Goal: Information Seeking & Learning: Learn about a topic

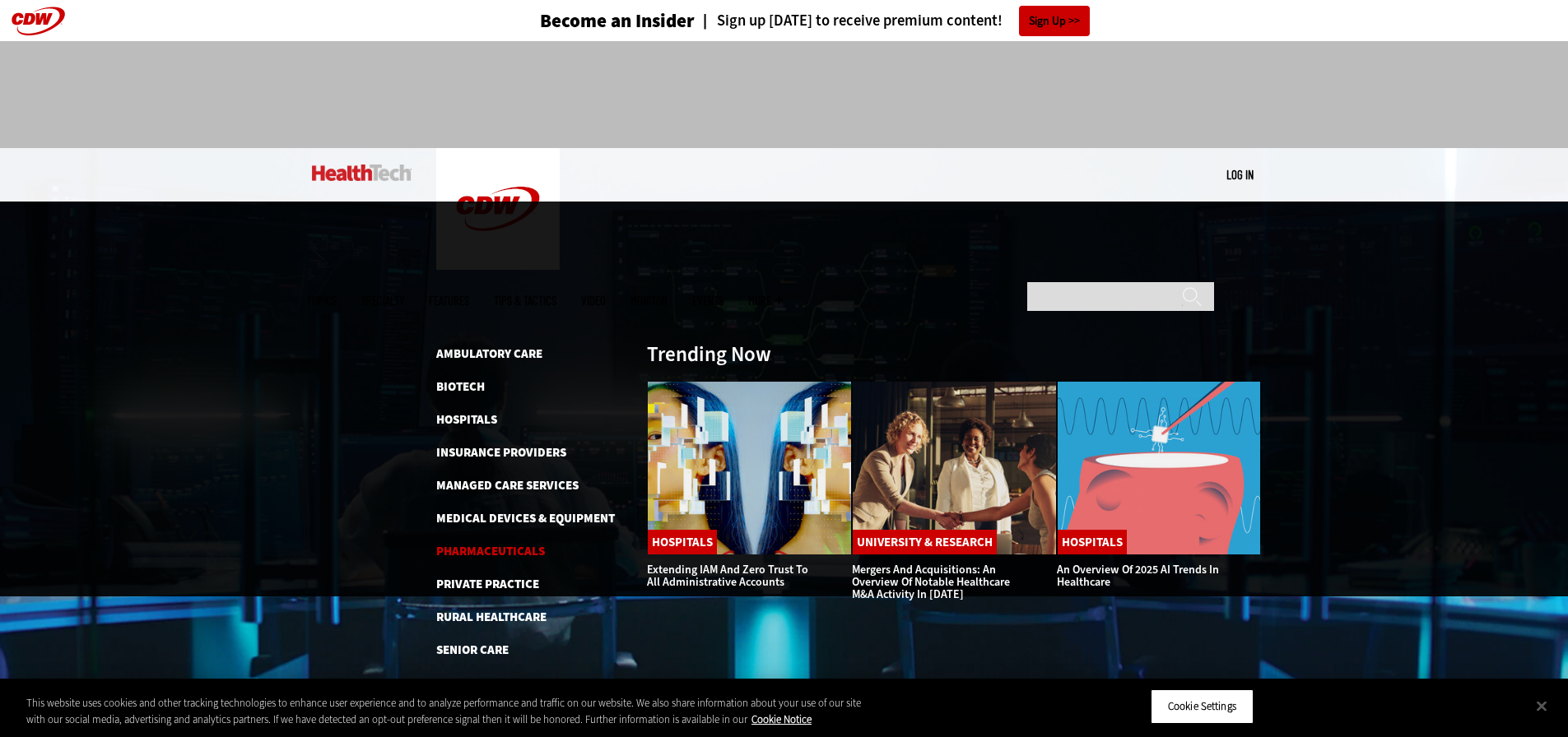
click at [495, 543] on link "Pharmaceuticals" at bounding box center [490, 551] width 109 height 16
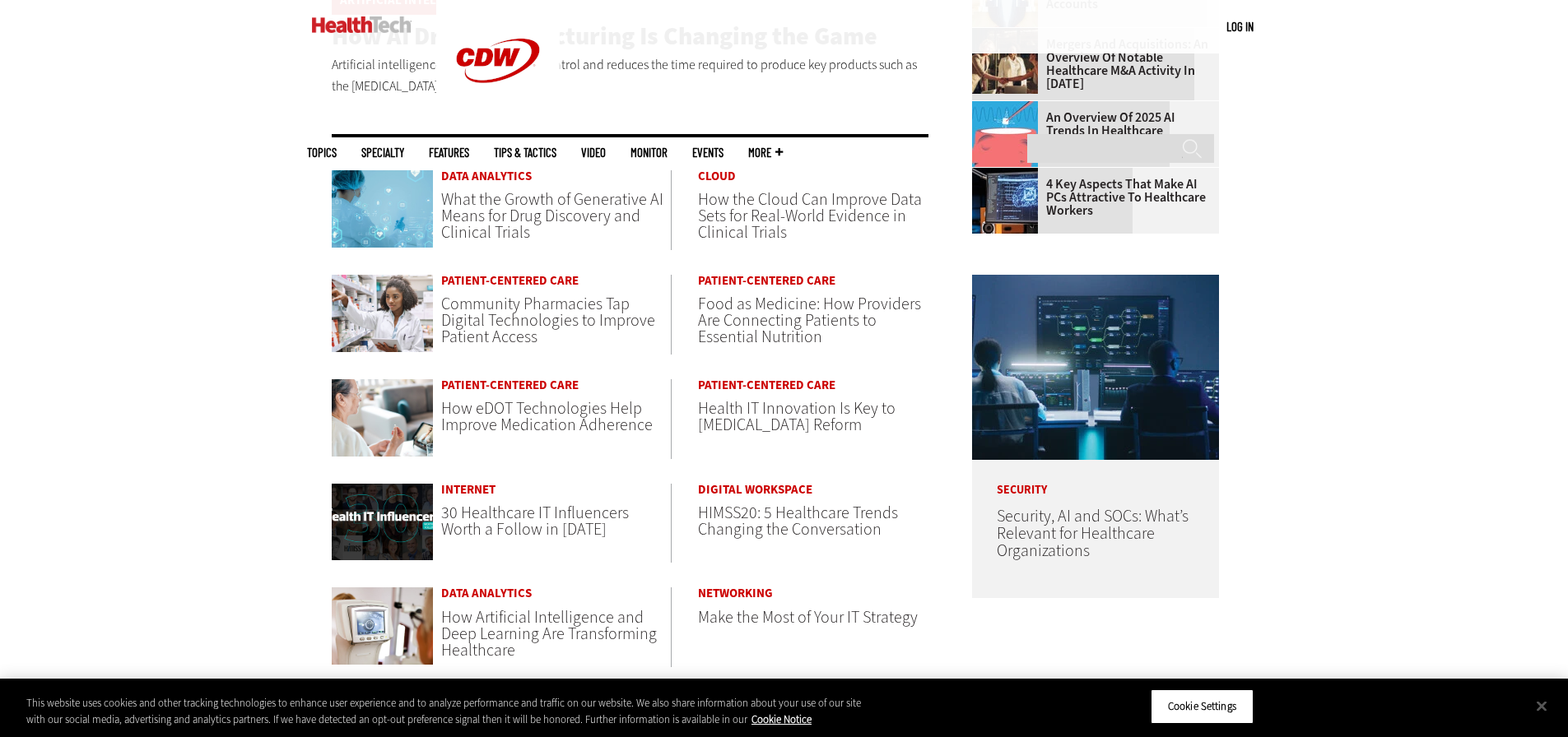
scroll to position [740, 0]
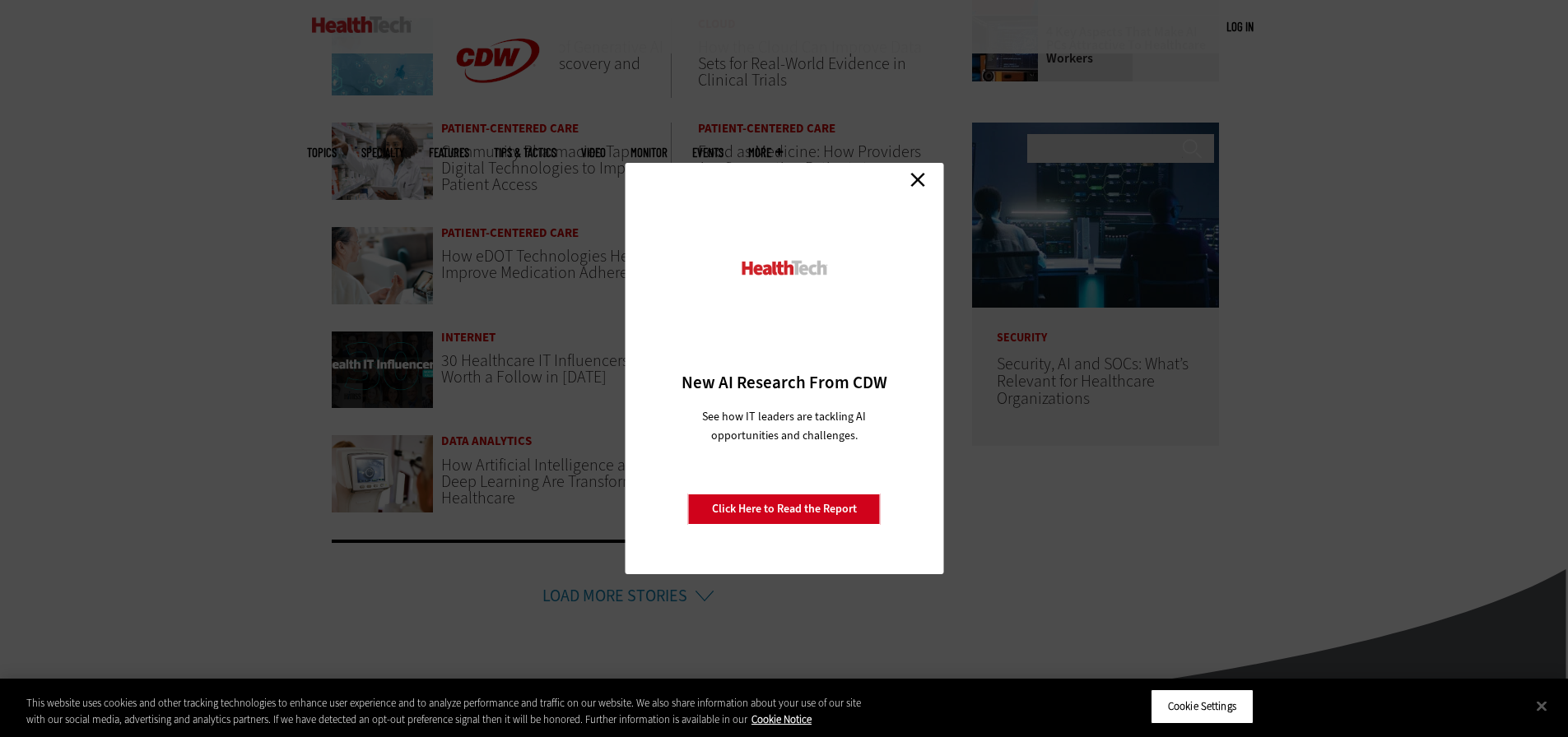
click at [920, 178] on link "Close" at bounding box center [917, 179] width 25 height 25
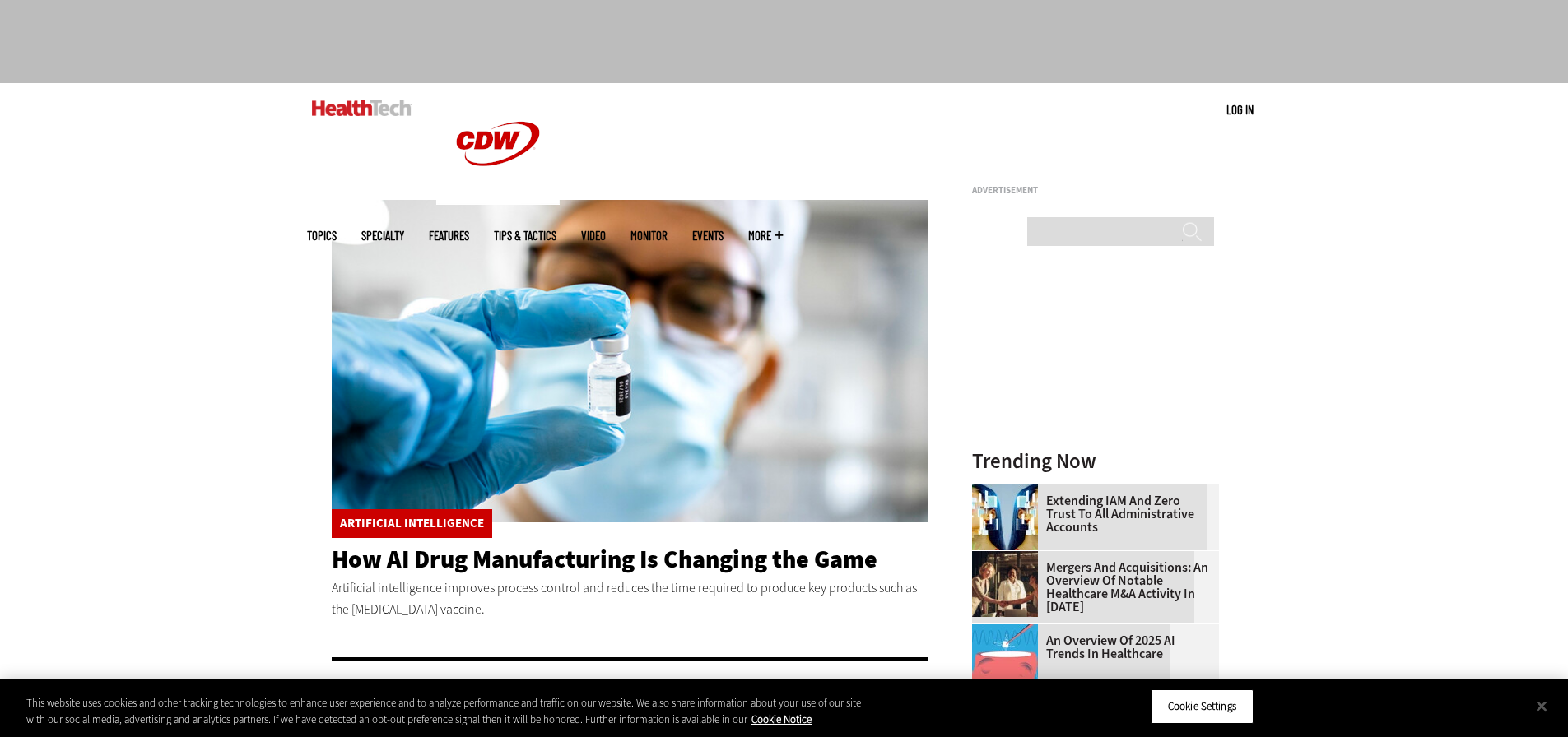
scroll to position [0, 0]
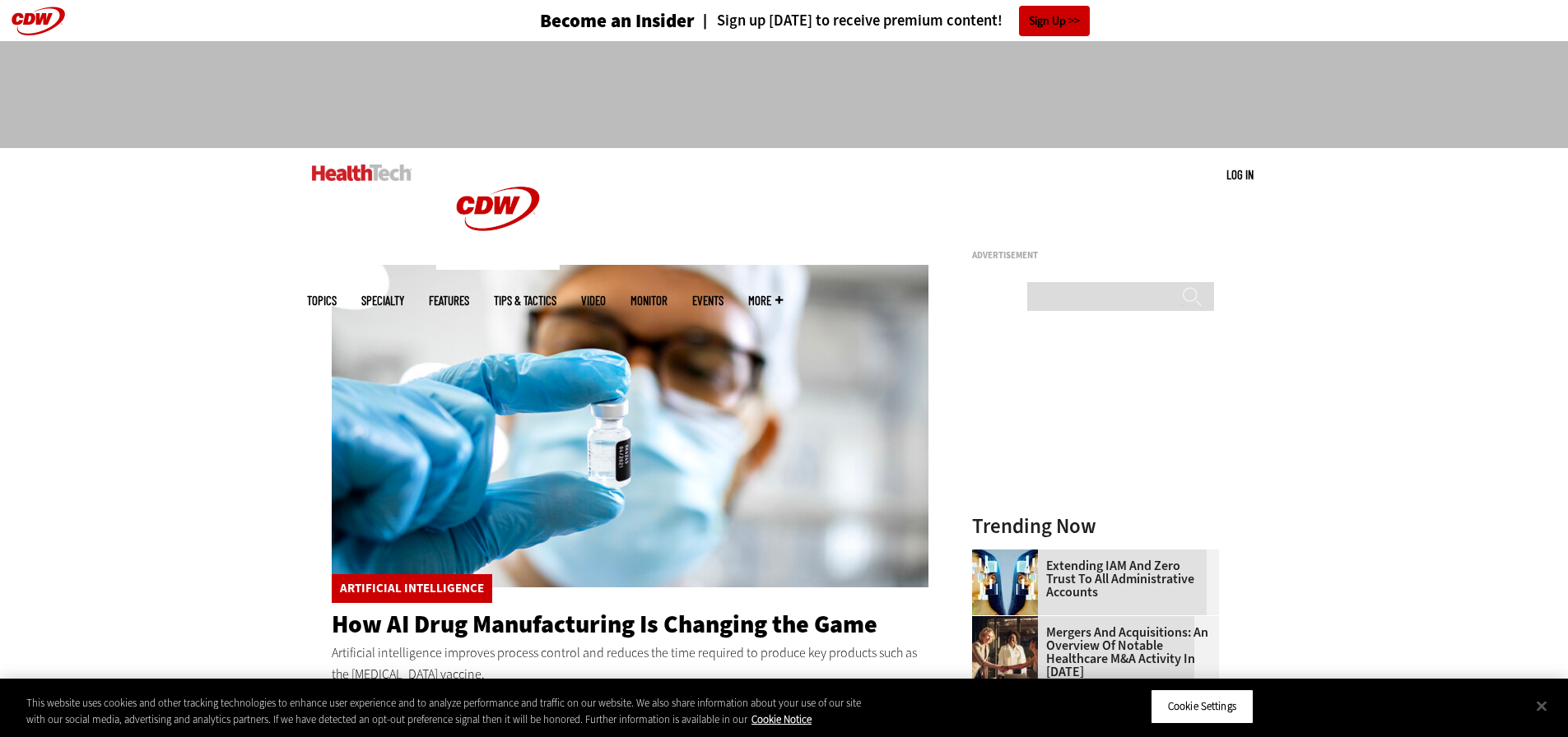
click at [469, 295] on link "Features" at bounding box center [448, 301] width 40 height 12
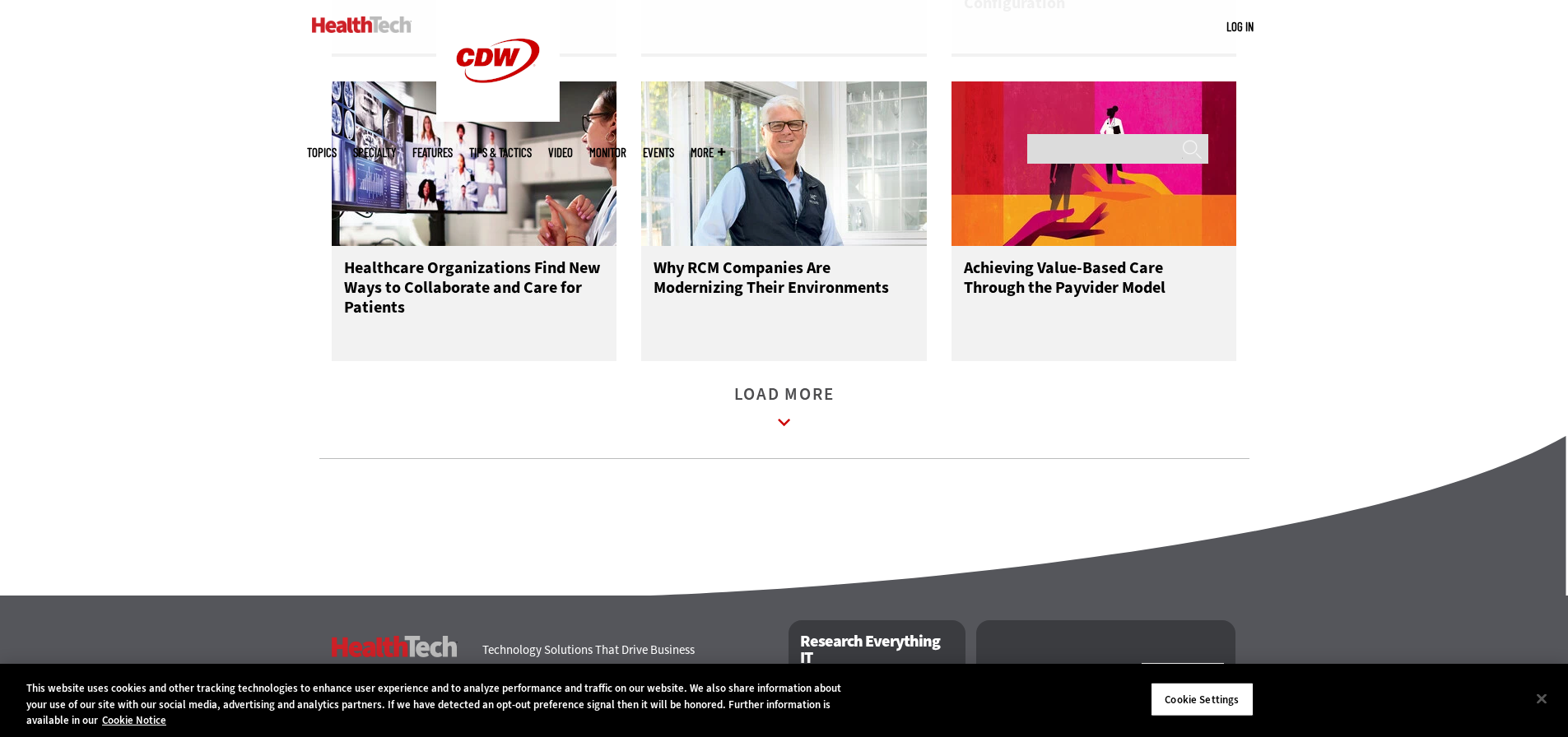
scroll to position [2386, 0]
